Goal: Task Accomplishment & Management: Use online tool/utility

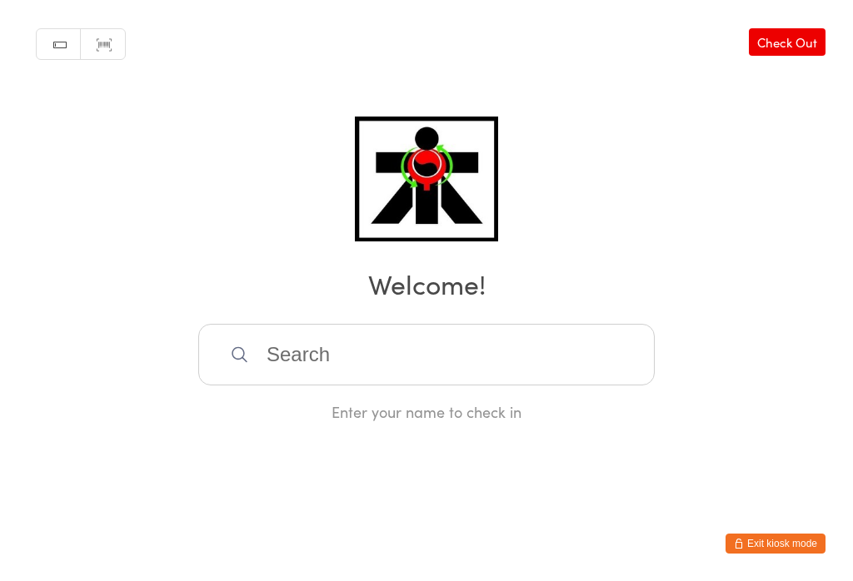
click at [438, 371] on input "search" at bounding box center [426, 355] width 456 height 62
type input "[PERSON_NAME]"
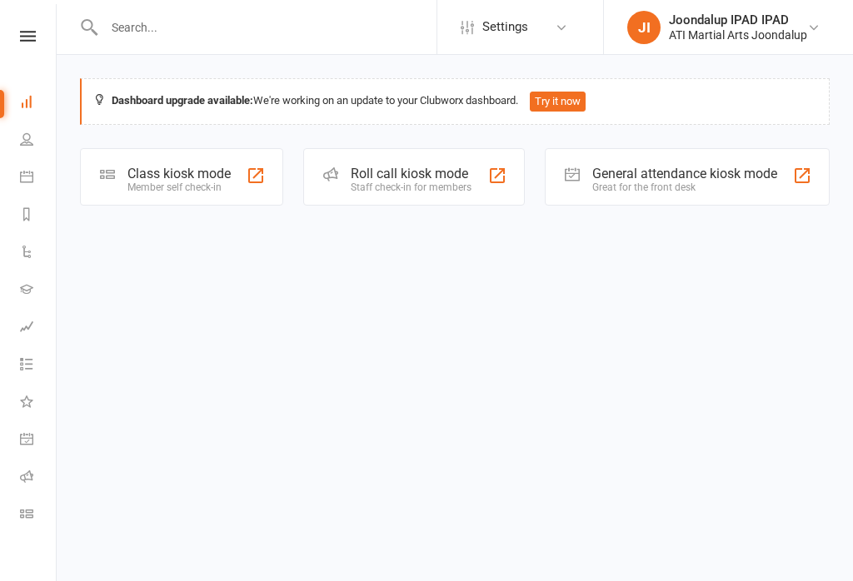
click at [641, 189] on div "Great for the front desk" at bounding box center [684, 188] width 185 height 12
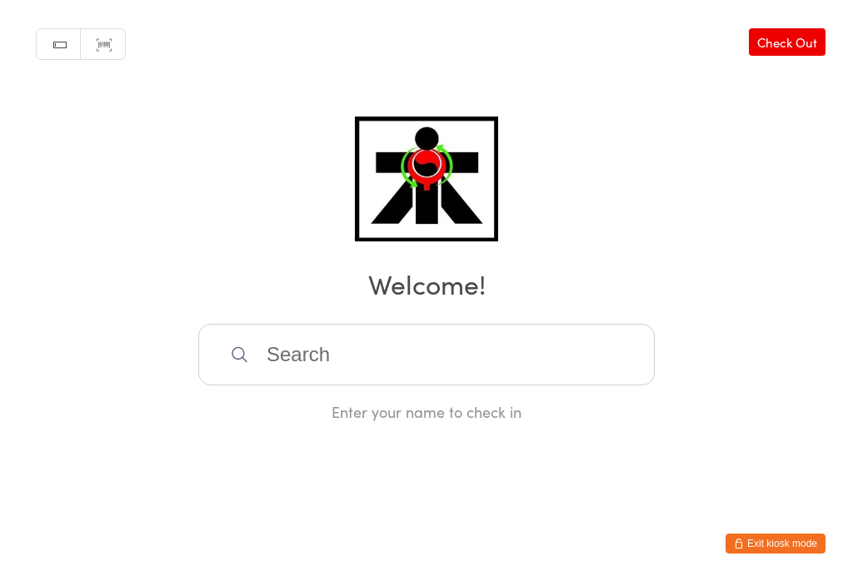
click at [450, 380] on input "search" at bounding box center [426, 355] width 456 height 62
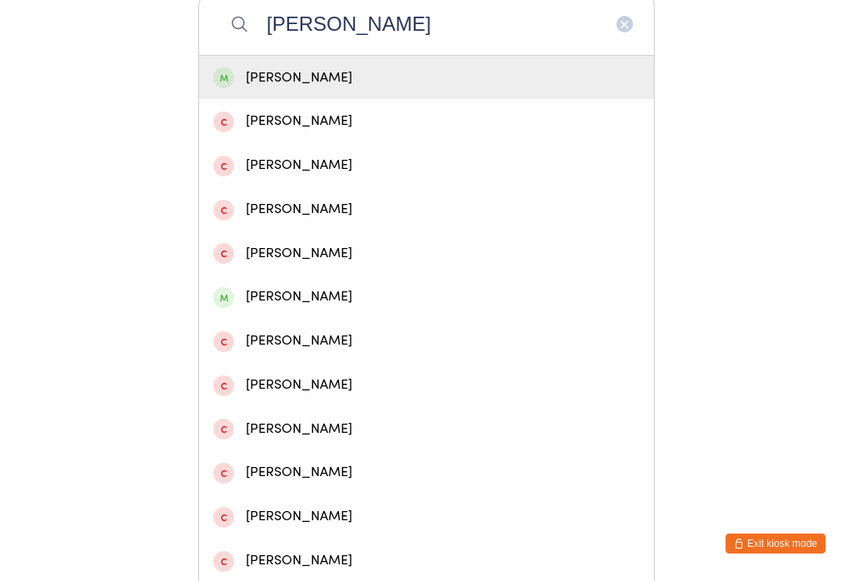
type input "[PERSON_NAME]"
click at [336, 89] on div "[PERSON_NAME]" at bounding box center [426, 78] width 426 height 22
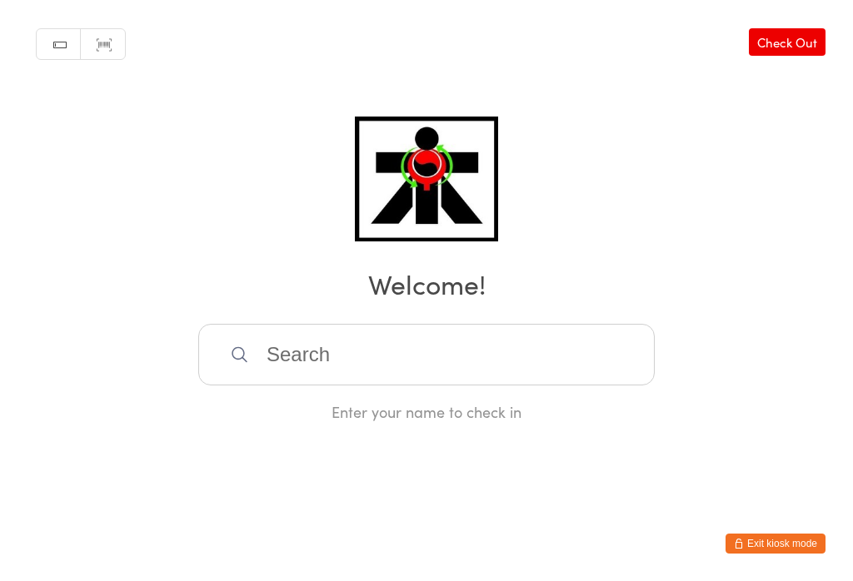
scroll to position [0, 0]
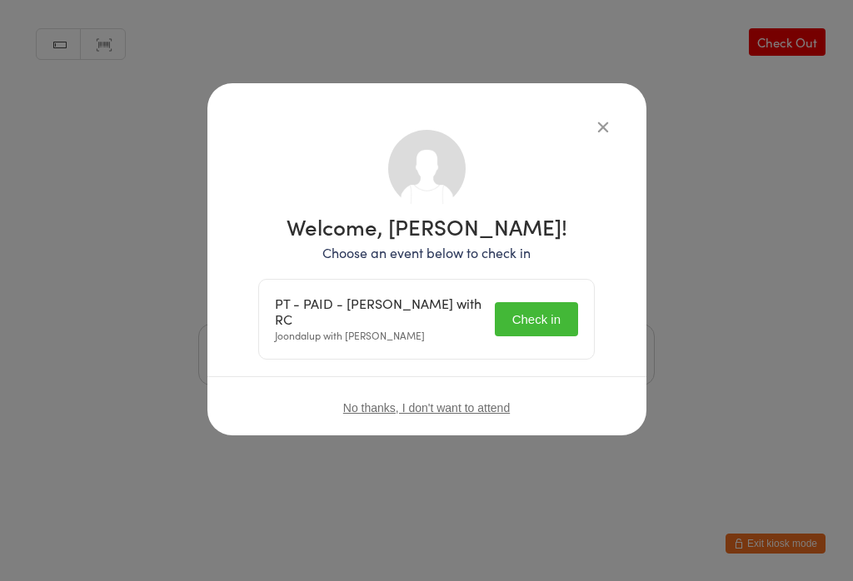
click at [530, 323] on button "Check in" at bounding box center [536, 319] width 83 height 34
